Goal: Task Accomplishment & Management: Use online tool/utility

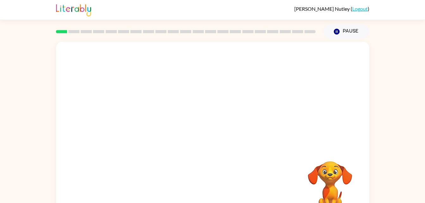
scroll to position [19, 0]
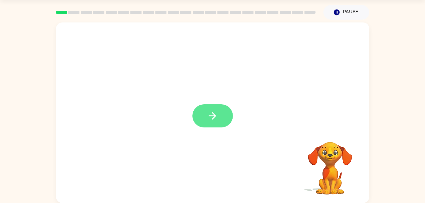
click at [218, 120] on icon "button" at bounding box center [212, 115] width 11 height 11
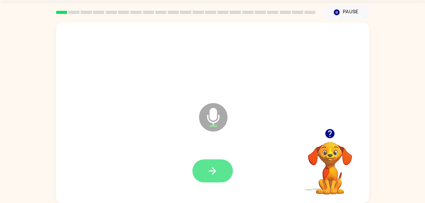
click at [211, 175] on icon "button" at bounding box center [212, 171] width 11 height 11
click at [207, 172] on icon "button" at bounding box center [212, 171] width 11 height 11
click at [216, 172] on icon "button" at bounding box center [212, 171] width 11 height 11
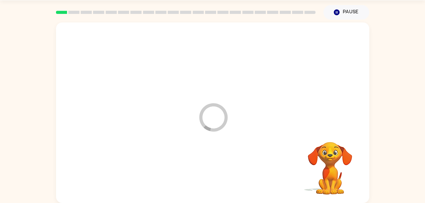
click at [221, 118] on icon "Loader Your response is being sent to our graders" at bounding box center [213, 117] width 38 height 38
click at [72, 5] on div at bounding box center [185, 12] width 267 height 22
click at [218, 118] on icon "Loader Your response is being sent to our graders" at bounding box center [213, 117] width 38 height 38
click at [286, 162] on div at bounding box center [212, 171] width 301 height 52
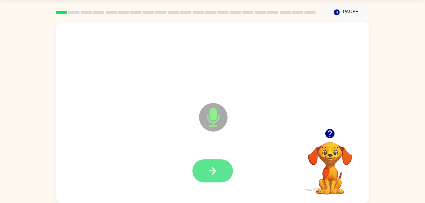
click at [208, 171] on icon "button" at bounding box center [212, 171] width 11 height 11
click at [213, 170] on icon "button" at bounding box center [212, 171] width 11 height 11
click at [225, 173] on button "button" at bounding box center [212, 171] width 41 height 23
click at [213, 167] on icon "button" at bounding box center [212, 171] width 11 height 11
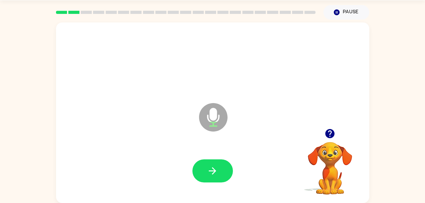
click at [212, 156] on div at bounding box center [212, 171] width 301 height 52
click at [219, 171] on button "button" at bounding box center [212, 171] width 41 height 23
click at [225, 164] on button "button" at bounding box center [212, 171] width 41 height 23
click at [202, 180] on button "button" at bounding box center [212, 171] width 41 height 23
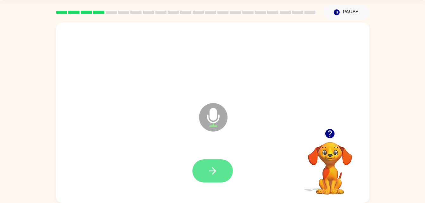
click at [206, 176] on button "button" at bounding box center [212, 171] width 41 height 23
click at [222, 170] on button "button" at bounding box center [212, 171] width 41 height 23
click at [225, 178] on button "button" at bounding box center [212, 171] width 41 height 23
click at [207, 181] on button "button" at bounding box center [212, 171] width 41 height 23
click at [202, 175] on button "button" at bounding box center [212, 171] width 41 height 23
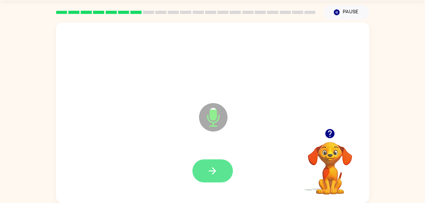
click at [217, 176] on icon "button" at bounding box center [212, 171] width 11 height 11
click at [213, 168] on icon "button" at bounding box center [212, 170] width 7 height 7
click at [216, 175] on icon "button" at bounding box center [212, 171] width 11 height 11
click at [208, 176] on icon "button" at bounding box center [212, 171] width 11 height 11
click at [216, 169] on icon "button" at bounding box center [212, 171] width 11 height 11
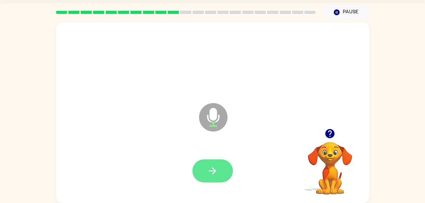
click at [204, 175] on button "button" at bounding box center [212, 171] width 41 height 23
click at [211, 165] on button "button" at bounding box center [212, 171] width 41 height 23
click at [206, 173] on button "button" at bounding box center [212, 171] width 41 height 23
click at [212, 168] on icon "button" at bounding box center [212, 171] width 11 height 11
click at [214, 174] on icon "button" at bounding box center [212, 171] width 11 height 11
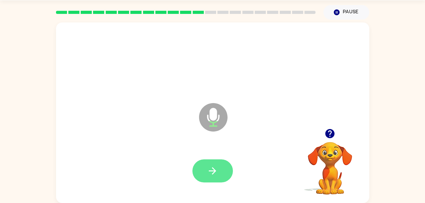
click at [219, 174] on button "button" at bounding box center [212, 171] width 41 height 23
click at [210, 165] on button "button" at bounding box center [212, 171] width 41 height 23
click at [215, 177] on button "button" at bounding box center [212, 171] width 41 height 23
click at [218, 182] on button "button" at bounding box center [212, 171] width 41 height 23
click at [219, 171] on button "button" at bounding box center [212, 171] width 41 height 23
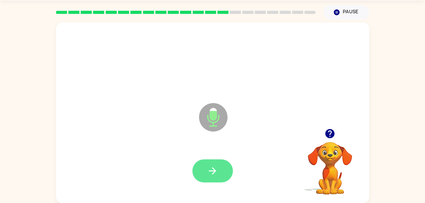
click at [216, 169] on icon "button" at bounding box center [212, 171] width 11 height 11
click at [213, 176] on icon "button" at bounding box center [212, 171] width 11 height 11
click at [214, 176] on icon "button" at bounding box center [212, 171] width 11 height 11
click at [221, 178] on button "button" at bounding box center [212, 171] width 41 height 23
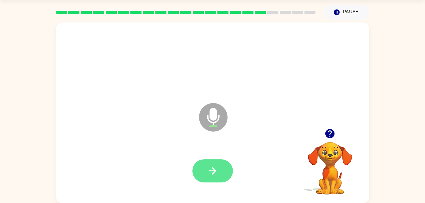
click at [211, 181] on button "button" at bounding box center [212, 171] width 41 height 23
click at [222, 181] on button "button" at bounding box center [212, 171] width 41 height 23
click at [217, 166] on icon "button" at bounding box center [212, 171] width 11 height 11
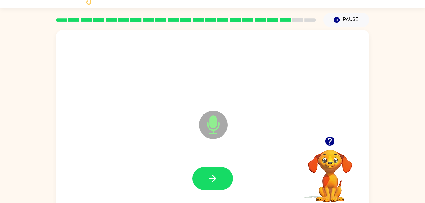
scroll to position [11, 0]
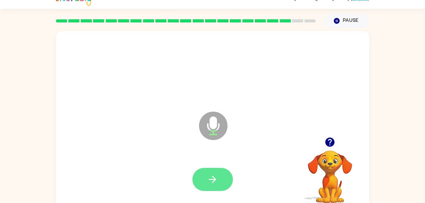
click at [204, 168] on button "button" at bounding box center [212, 179] width 41 height 23
click at [211, 182] on icon "button" at bounding box center [212, 179] width 11 height 11
click at [217, 177] on icon "button" at bounding box center [212, 179] width 11 height 11
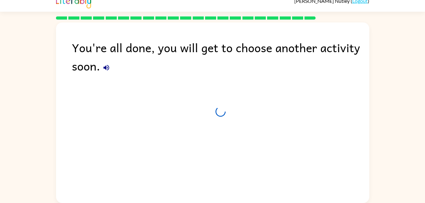
scroll to position [8, 0]
